Goal: Find specific page/section: Find specific page/section

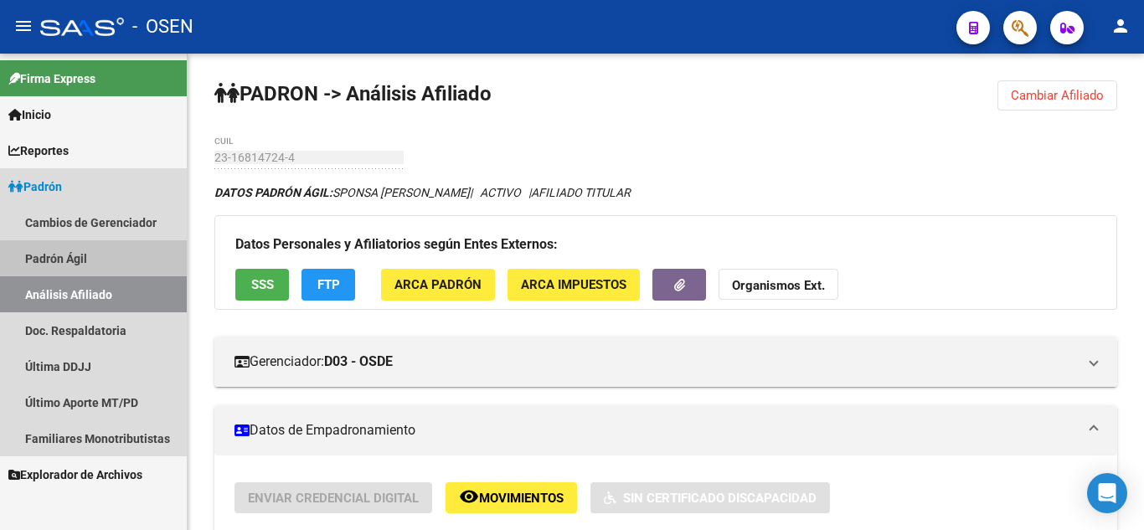
click at [97, 267] on link "Padrón Ágil" at bounding box center [93, 258] width 187 height 36
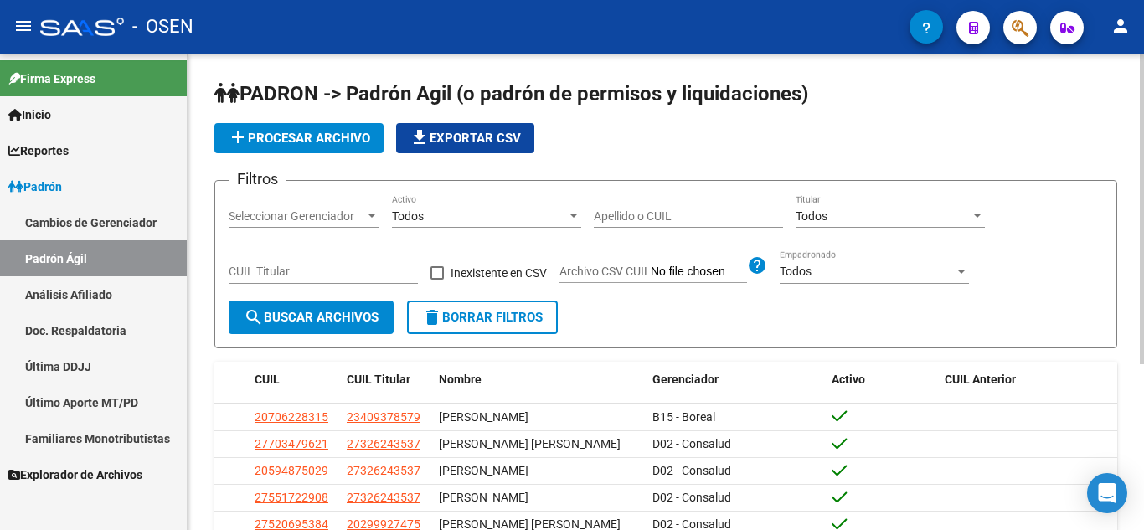
click at [616, 203] on div "Apellido o CUIL" at bounding box center [688, 211] width 189 height 34
click at [621, 214] on input "Apellido o CUIL" at bounding box center [688, 216] width 189 height 14
click at [287, 320] on span "search Buscar Archivos" at bounding box center [311, 317] width 135 height 15
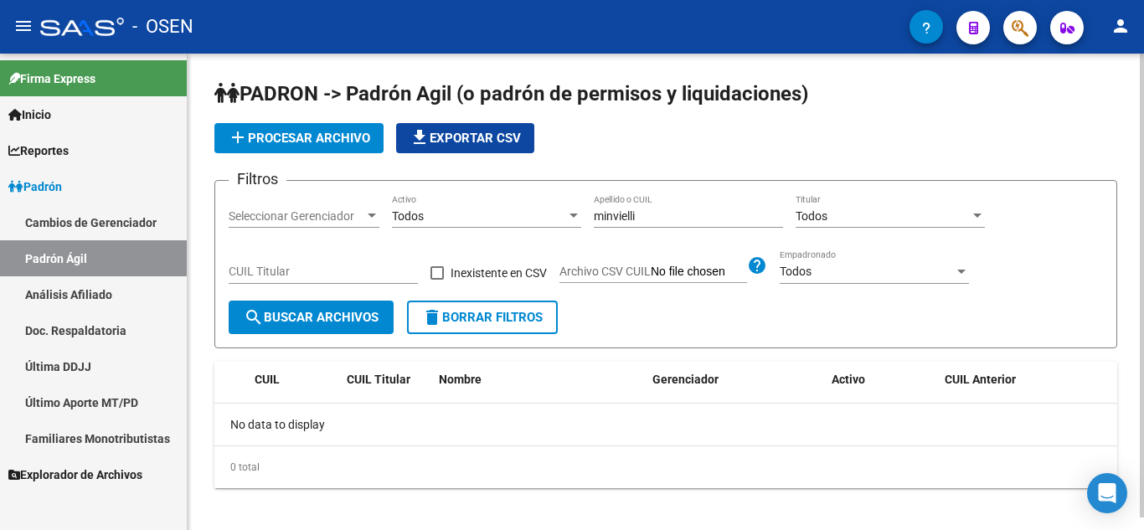
scroll to position [13, 0]
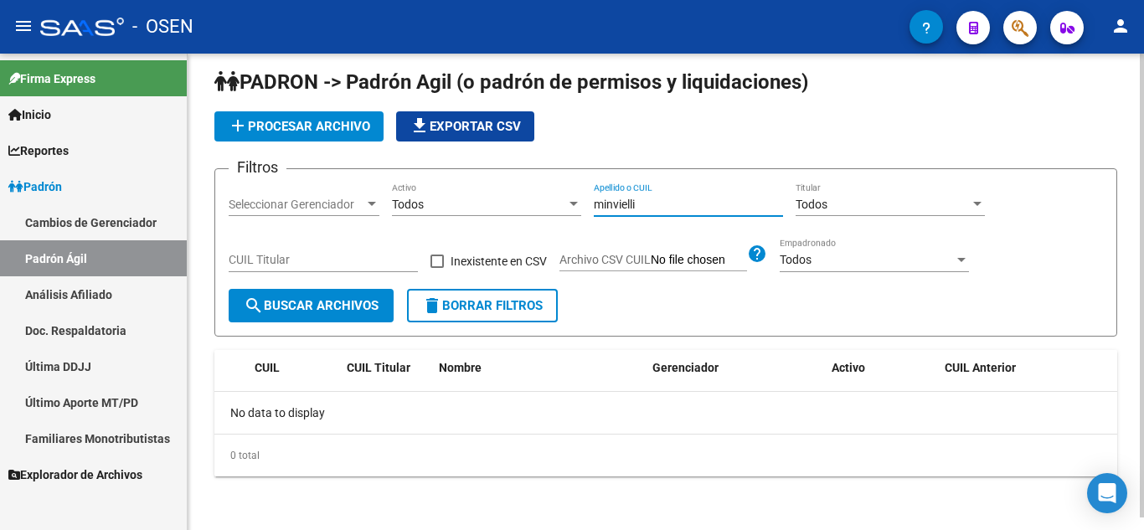
click at [645, 205] on input "minvielli" at bounding box center [688, 205] width 189 height 14
type input "minvielle"
click at [323, 307] on span "search Buscar Archivos" at bounding box center [311, 305] width 135 height 15
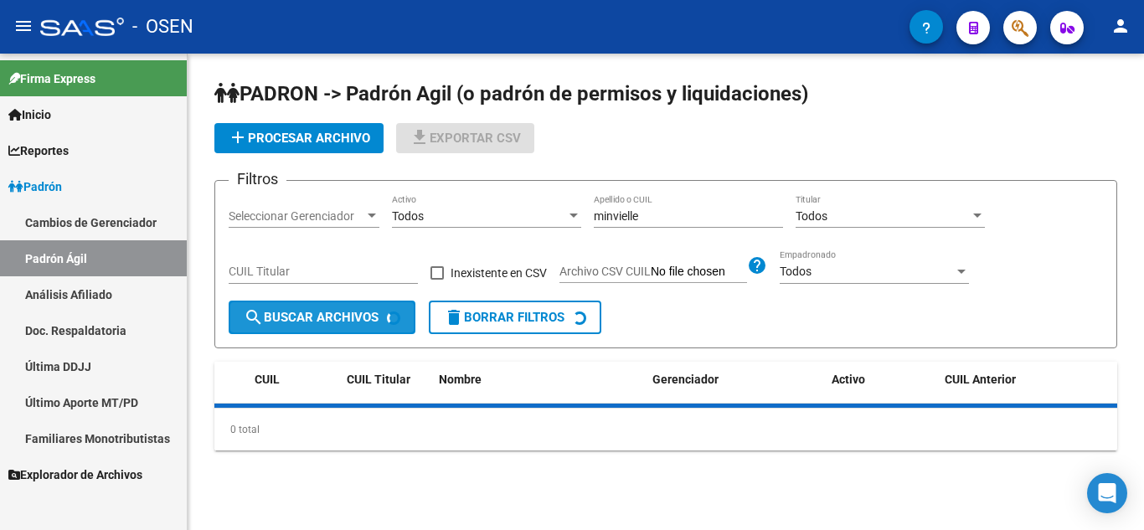
scroll to position [0, 0]
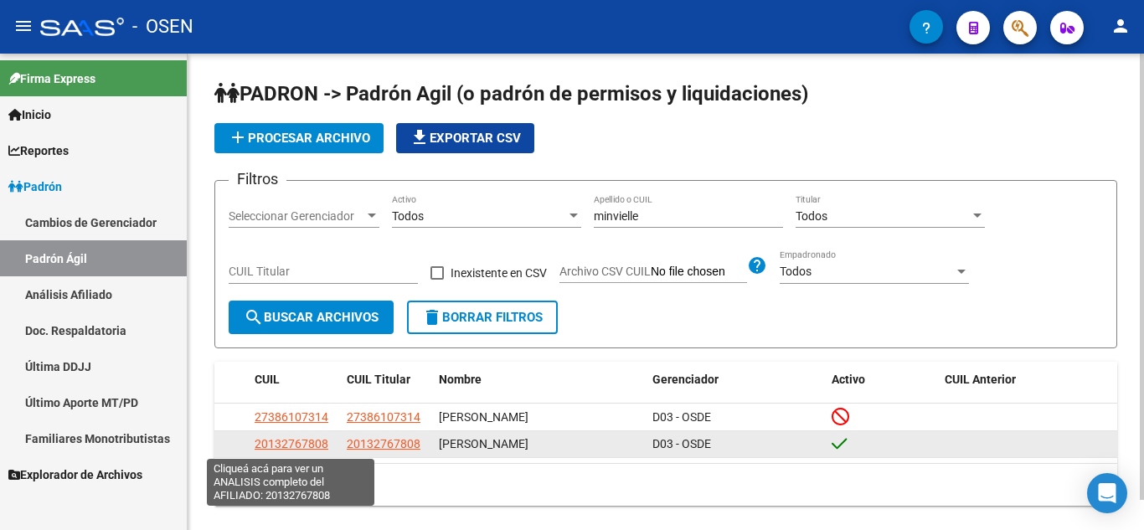
click at [305, 446] on span "20132767808" at bounding box center [292, 443] width 74 height 13
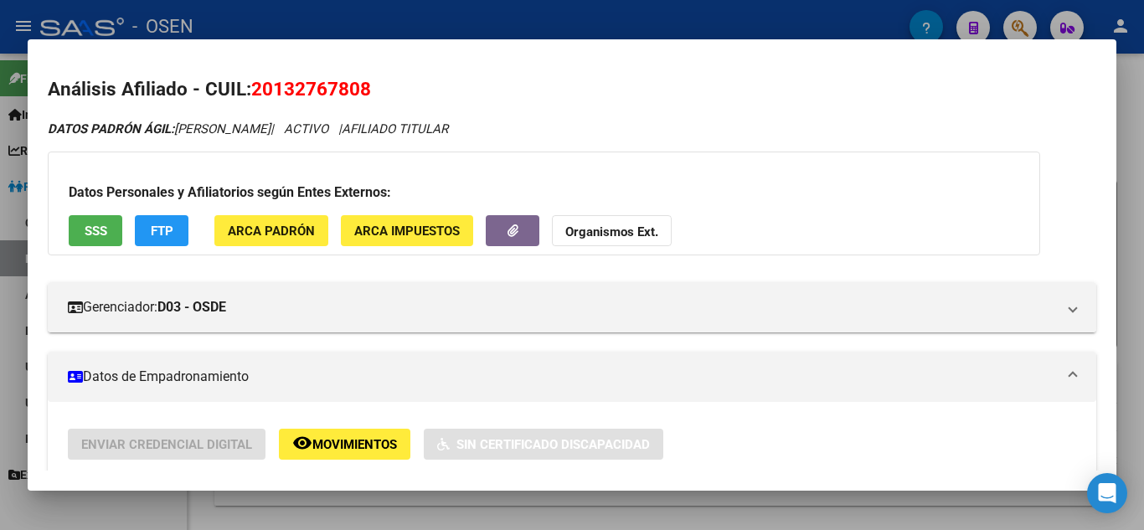
click at [329, 86] on span "20132767808" at bounding box center [311, 89] width 120 height 22
copy span "20132767808"
click at [0, 156] on div at bounding box center [572, 265] width 1144 height 530
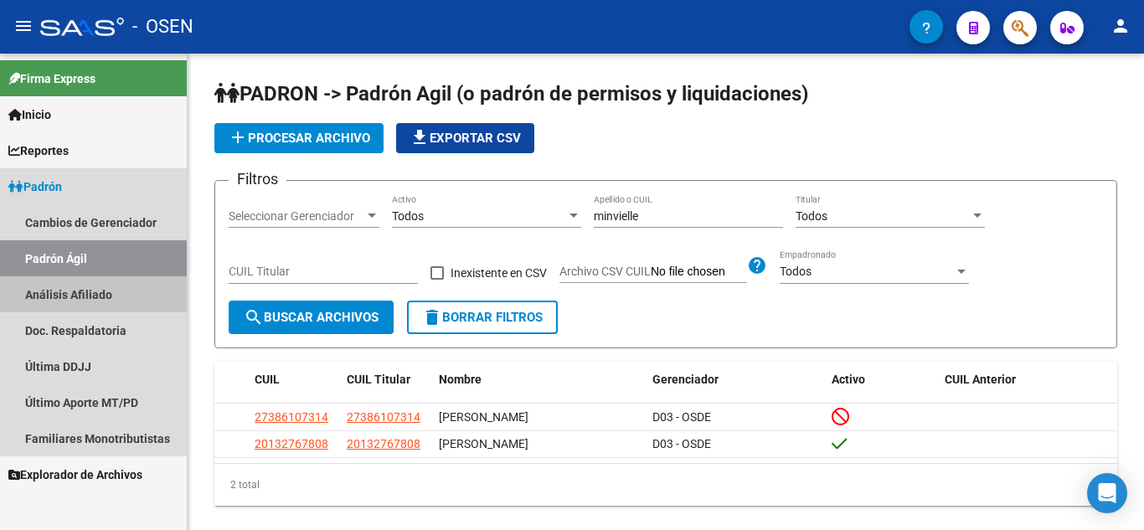
click at [79, 293] on link "Análisis Afiliado" at bounding box center [93, 294] width 187 height 36
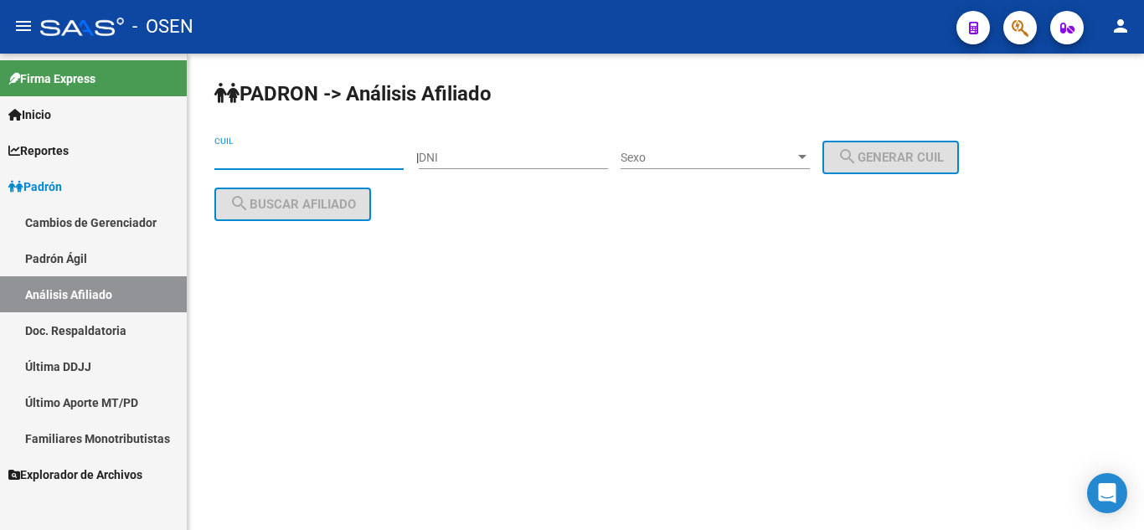
click at [299, 161] on input "CUIL" at bounding box center [308, 158] width 189 height 14
paste input "20-13276780-8"
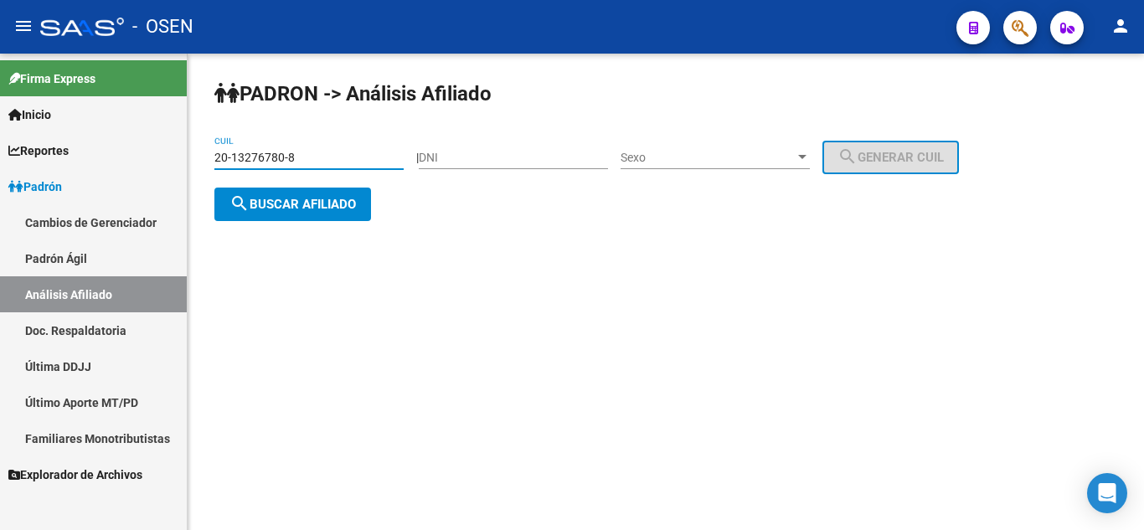
type input "20-13276780-8"
click at [299, 201] on span "search Buscar afiliado" at bounding box center [293, 204] width 127 height 15
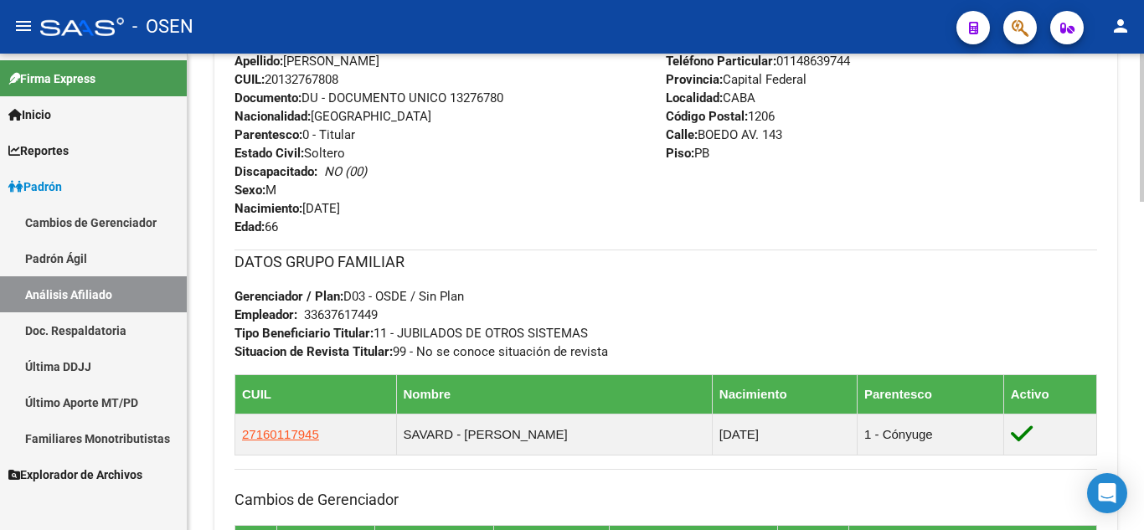
scroll to position [436, 0]
